Goal: Task Accomplishment & Management: Use online tool/utility

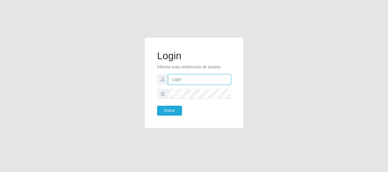
click at [194, 78] on input "text" at bounding box center [199, 80] width 63 height 10
type input "[EMAIL_ADDRESS][DOMAIN_NAME]"
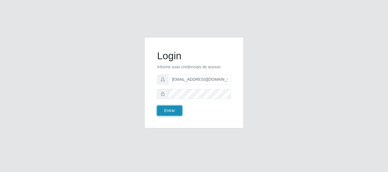
click at [165, 113] on button "Entrar" at bounding box center [169, 111] width 25 height 10
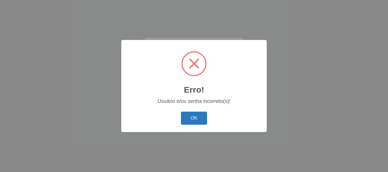
click at [200, 122] on button "OK" at bounding box center [194, 118] width 26 height 13
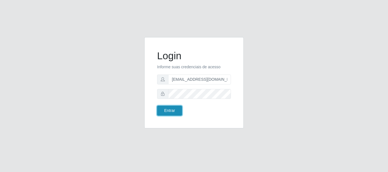
click at [172, 111] on button "Entrar" at bounding box center [169, 111] width 25 height 10
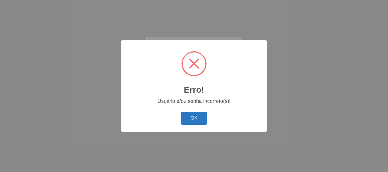
click at [189, 119] on button "OK" at bounding box center [194, 118] width 26 height 13
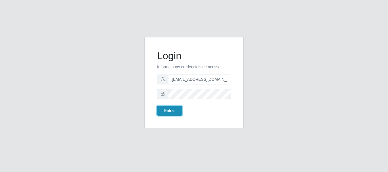
click at [174, 111] on button "Entrar" at bounding box center [169, 111] width 25 height 10
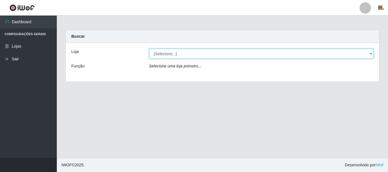
click at [371, 52] on select "[Selecione...] SuperFácil Atacado - Rodoviária" at bounding box center [261, 54] width 225 height 10
select select "400"
click at [149, 49] on select "[Selecione...] SuperFácil Atacado - Rodoviária" at bounding box center [261, 54] width 225 height 10
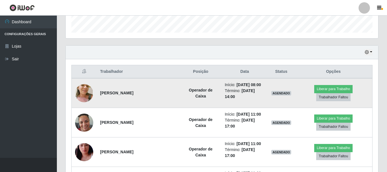
scroll to position [199, 0]
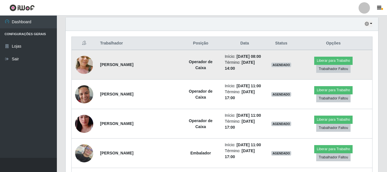
click at [86, 62] on img at bounding box center [84, 65] width 18 height 34
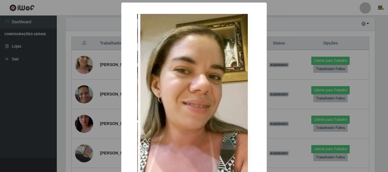
click at [111, 71] on div "× OK Cancel" at bounding box center [194, 86] width 388 height 172
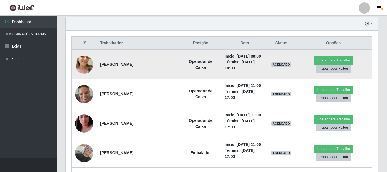
scroll to position [199, 0]
click at [324, 60] on button "Liberar para Trabalho" at bounding box center [333, 61] width 38 height 8
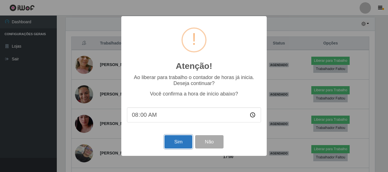
click at [168, 143] on button "Sim" at bounding box center [179, 142] width 28 height 13
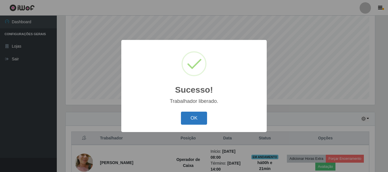
click at [191, 115] on button "OK" at bounding box center [194, 118] width 26 height 13
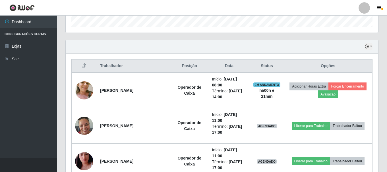
scroll to position [189, 0]
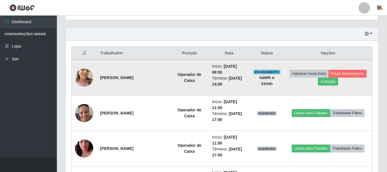
click at [80, 78] on img at bounding box center [84, 78] width 18 height 34
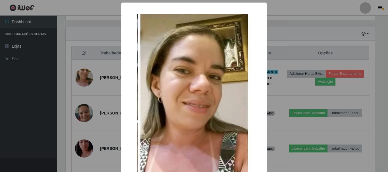
click at [28, 85] on div "× OK Cancel" at bounding box center [194, 86] width 388 height 172
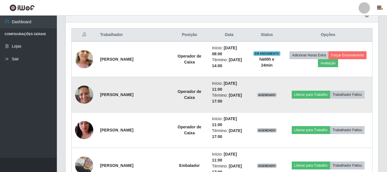
scroll to position [217, 0]
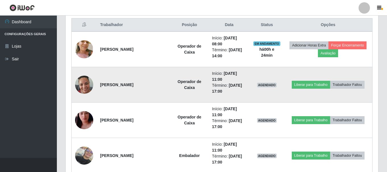
click at [87, 78] on img at bounding box center [84, 85] width 18 height 24
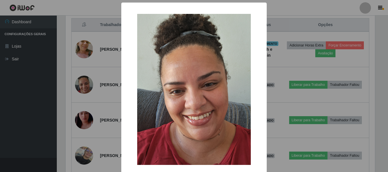
click at [114, 92] on div "× OK Cancel" at bounding box center [194, 86] width 388 height 172
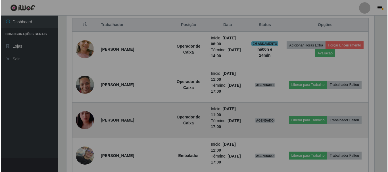
scroll to position [118, 312]
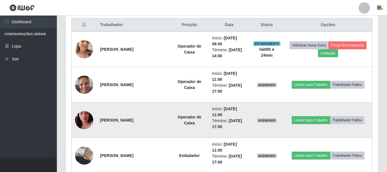
click at [80, 118] on img at bounding box center [84, 120] width 18 height 32
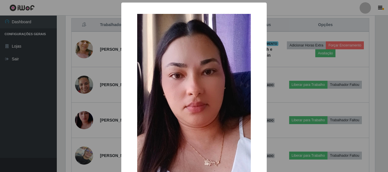
click at [101, 126] on div "× OK Cancel" at bounding box center [194, 86] width 388 height 172
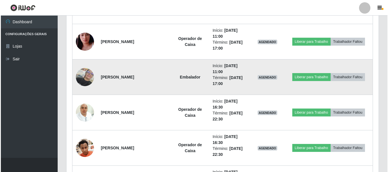
scroll to position [331, 0]
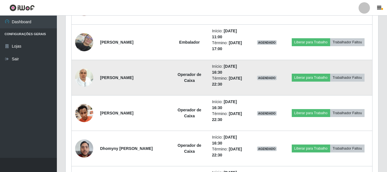
click at [85, 79] on img at bounding box center [84, 78] width 18 height 24
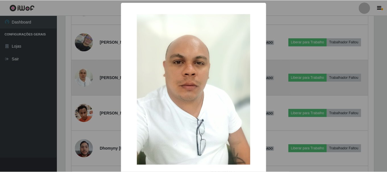
scroll to position [118, 309]
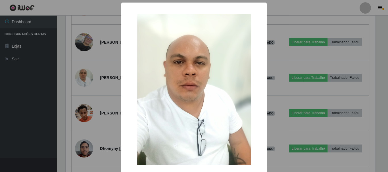
click at [95, 82] on div "× OK Cancel" at bounding box center [194, 86] width 388 height 172
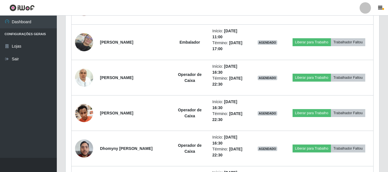
scroll to position [118, 312]
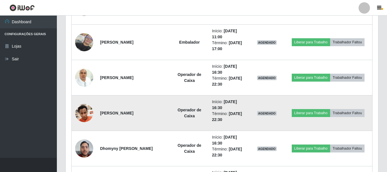
click at [85, 110] on img at bounding box center [84, 113] width 18 height 24
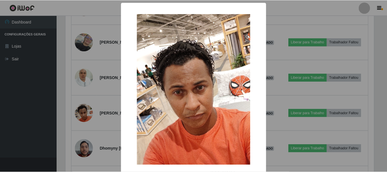
scroll to position [118, 309]
click at [110, 109] on div "× OK Cancel" at bounding box center [194, 86] width 388 height 172
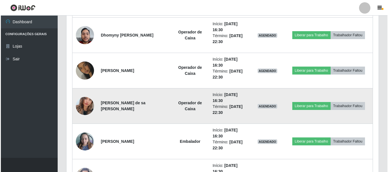
scroll to position [473, 0]
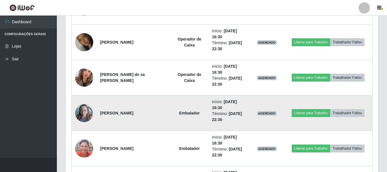
click at [79, 114] on img at bounding box center [84, 113] width 18 height 24
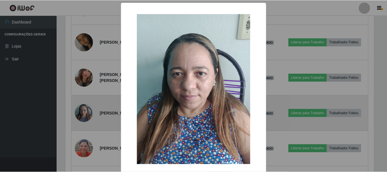
scroll to position [118, 309]
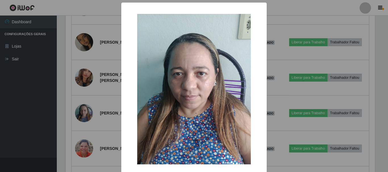
click at [102, 114] on div "× OK Cancel" at bounding box center [194, 86] width 388 height 172
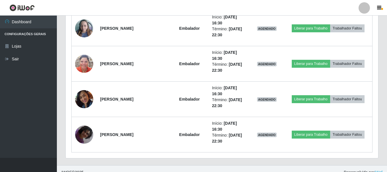
scroll to position [558, 0]
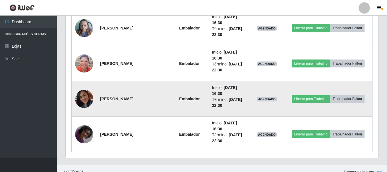
click at [84, 100] on img at bounding box center [84, 98] width 18 height 25
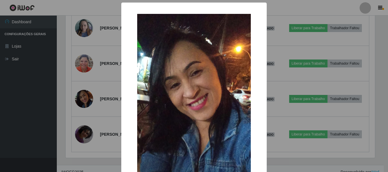
click at [95, 111] on div "× OK Cancel" at bounding box center [194, 86] width 388 height 172
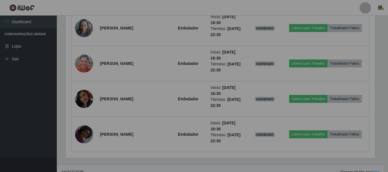
scroll to position [0, 0]
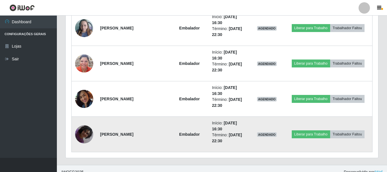
click at [86, 134] on img at bounding box center [84, 134] width 18 height 32
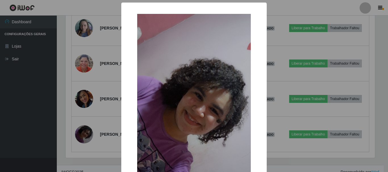
click at [96, 132] on div "× OK Cancel" at bounding box center [194, 86] width 388 height 172
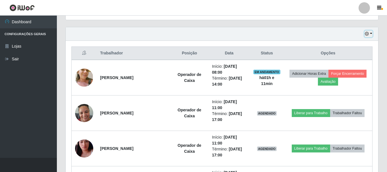
click at [372, 32] on button "button" at bounding box center [368, 34] width 8 height 7
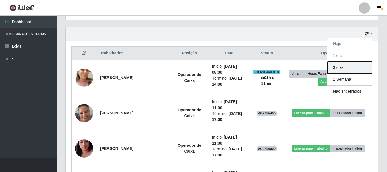
click at [355, 66] on button "3 dias" at bounding box center [349, 68] width 45 height 12
